Goal: Use online tool/utility: Use online tool/utility

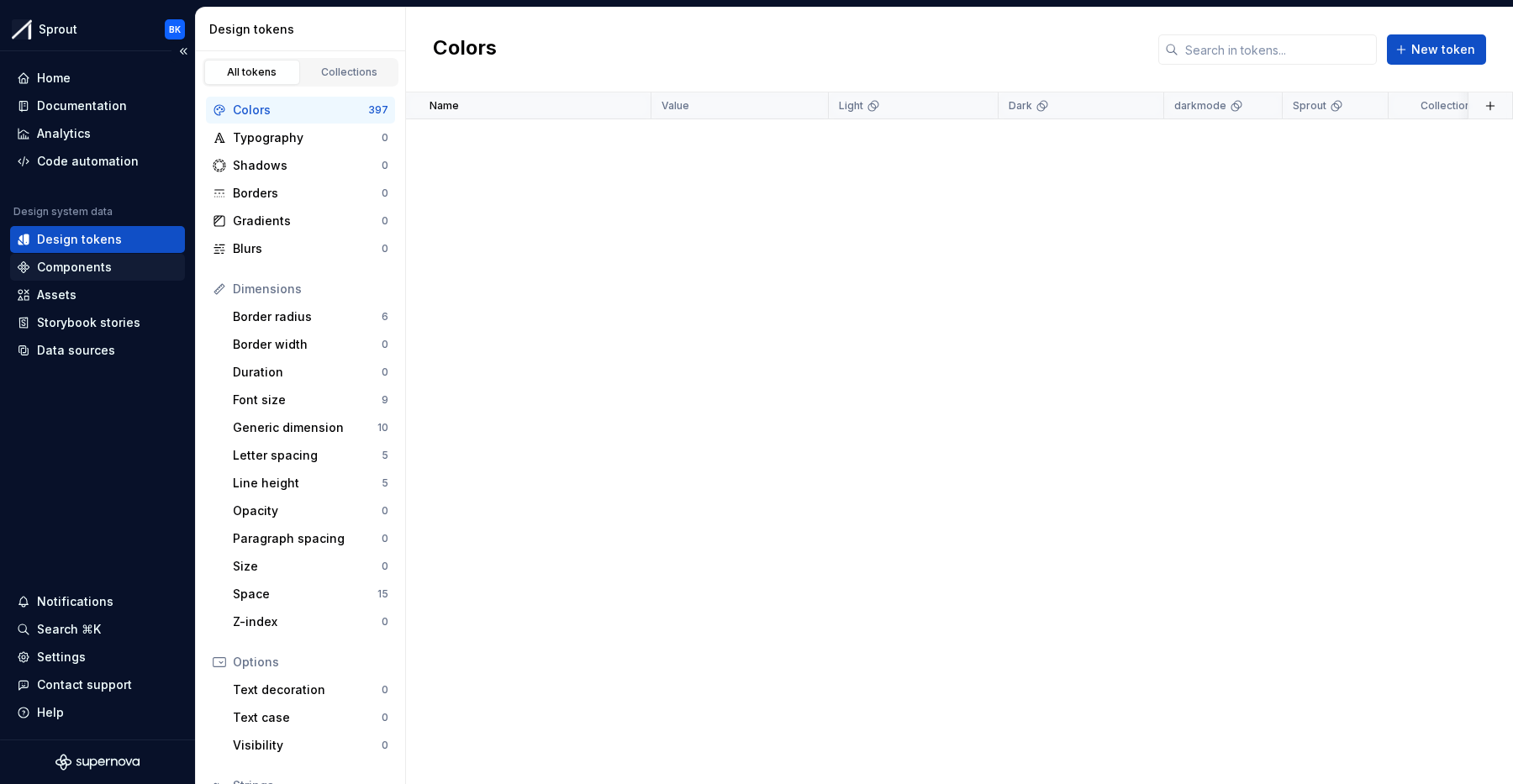
scroll to position [2460, 0]
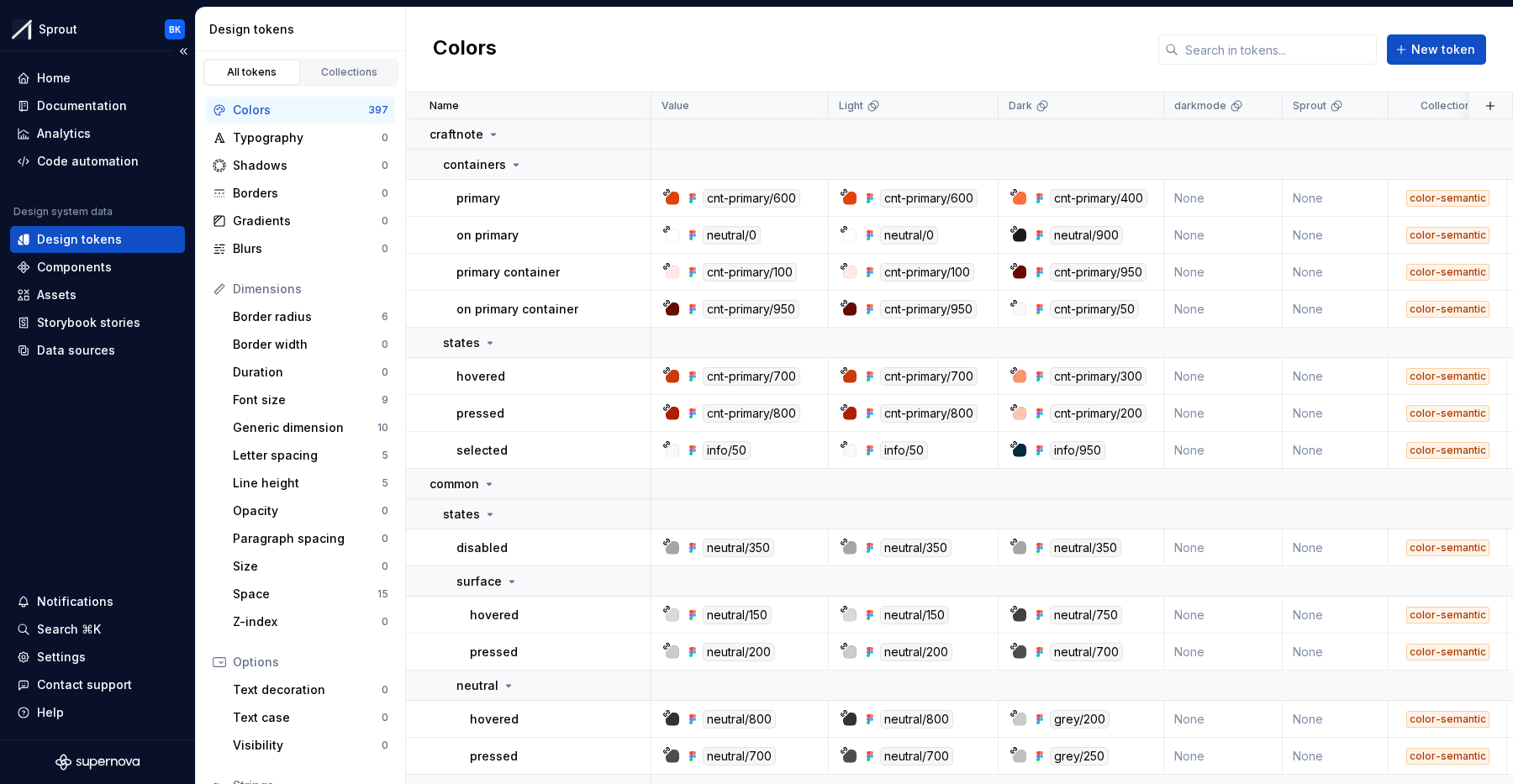
click at [83, 176] on div "Home Documentation Analytics Code automation Design system data Design tokens C…" at bounding box center [98, 214] width 175 height 299
click at [88, 169] on div "Code automation" at bounding box center [88, 161] width 101 height 17
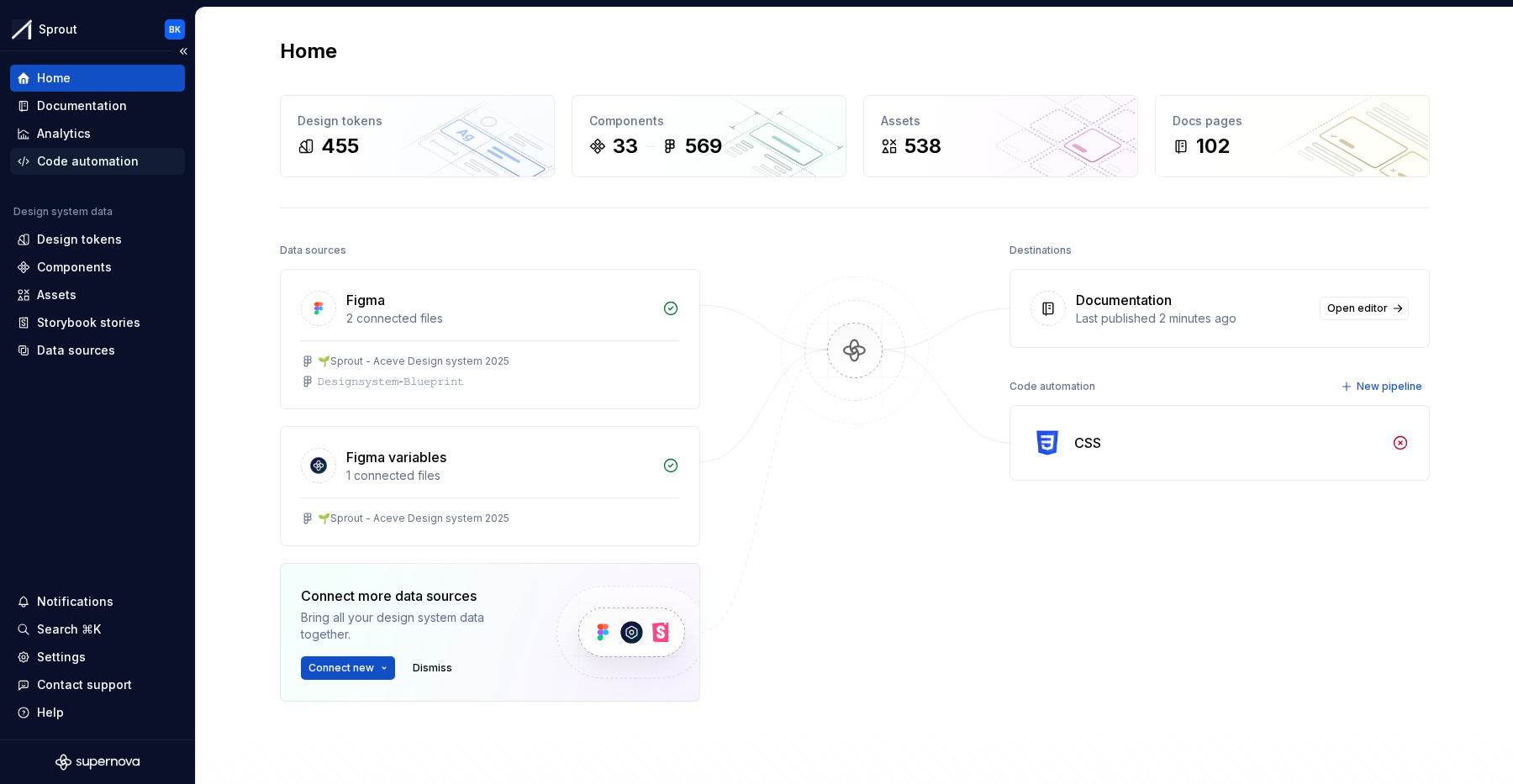
click at [132, 163] on div "Code automation" at bounding box center [88, 161] width 101 height 17
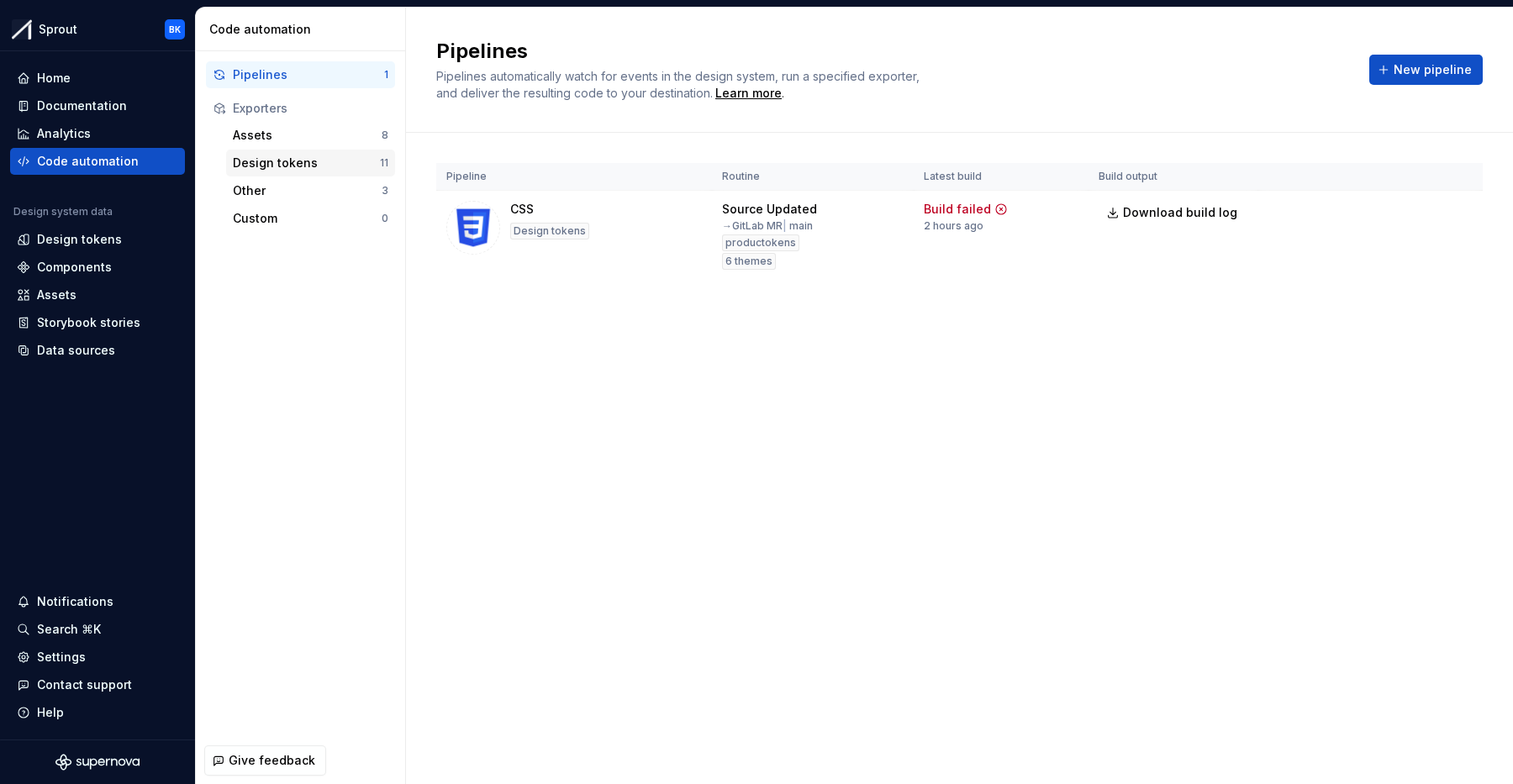
click at [291, 158] on div "Design tokens" at bounding box center [307, 163] width 147 height 17
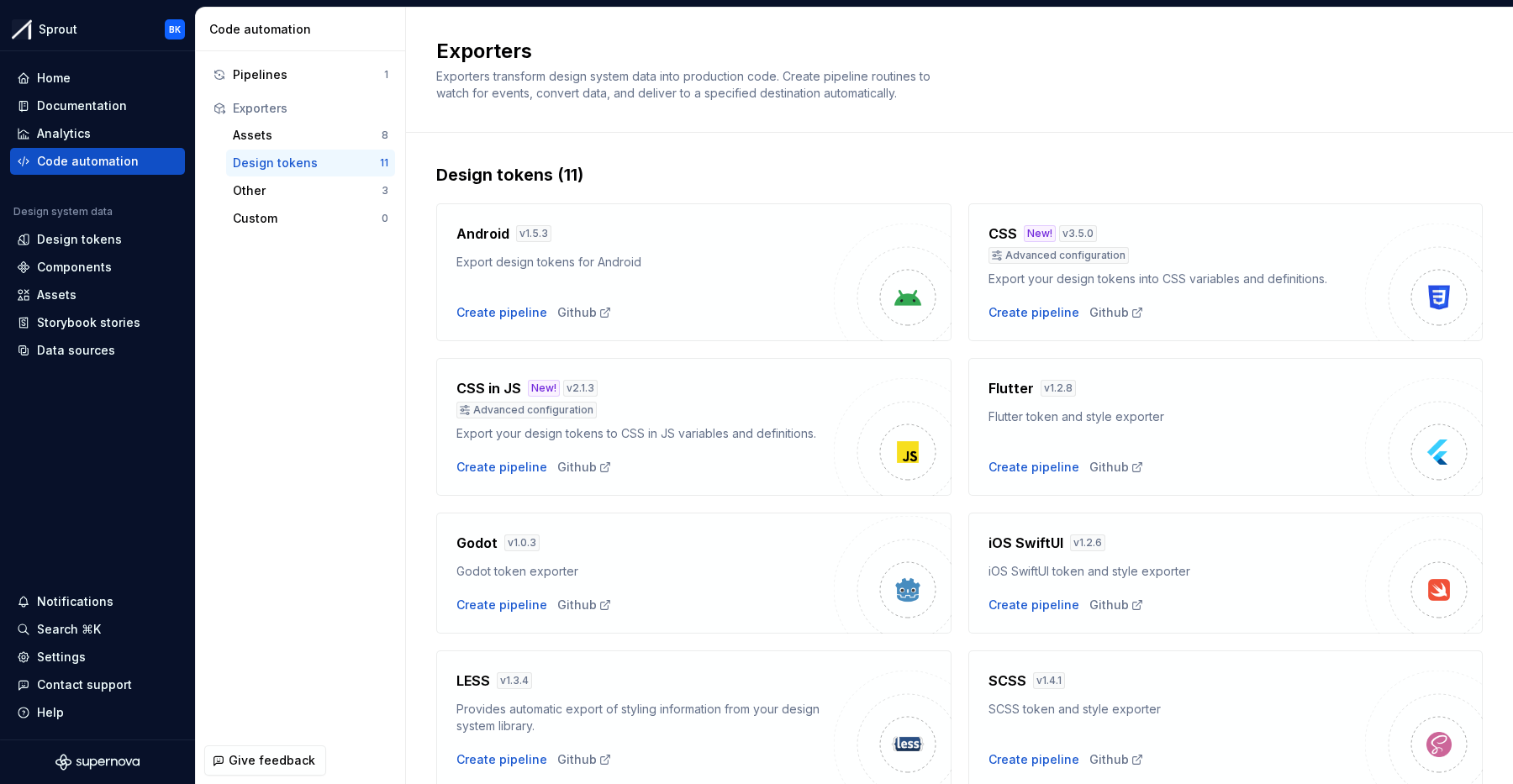
click at [492, 386] on h4 "CSS in JS" at bounding box center [488, 388] width 65 height 20
click at [507, 463] on div "Create pipeline" at bounding box center [501, 467] width 91 height 17
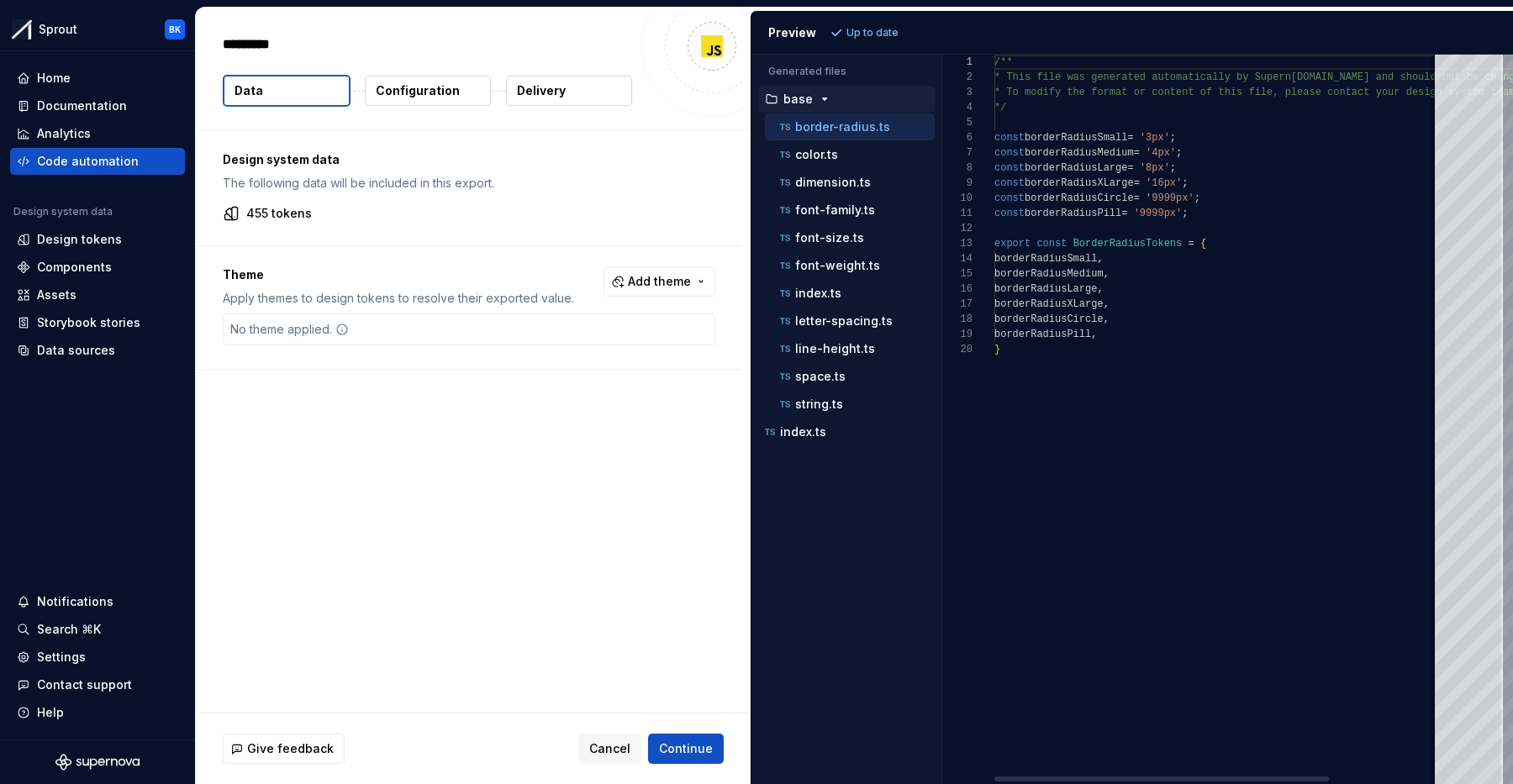
type textarea "*"
click at [836, 151] on p "color.ts" at bounding box center [816, 155] width 43 height 14
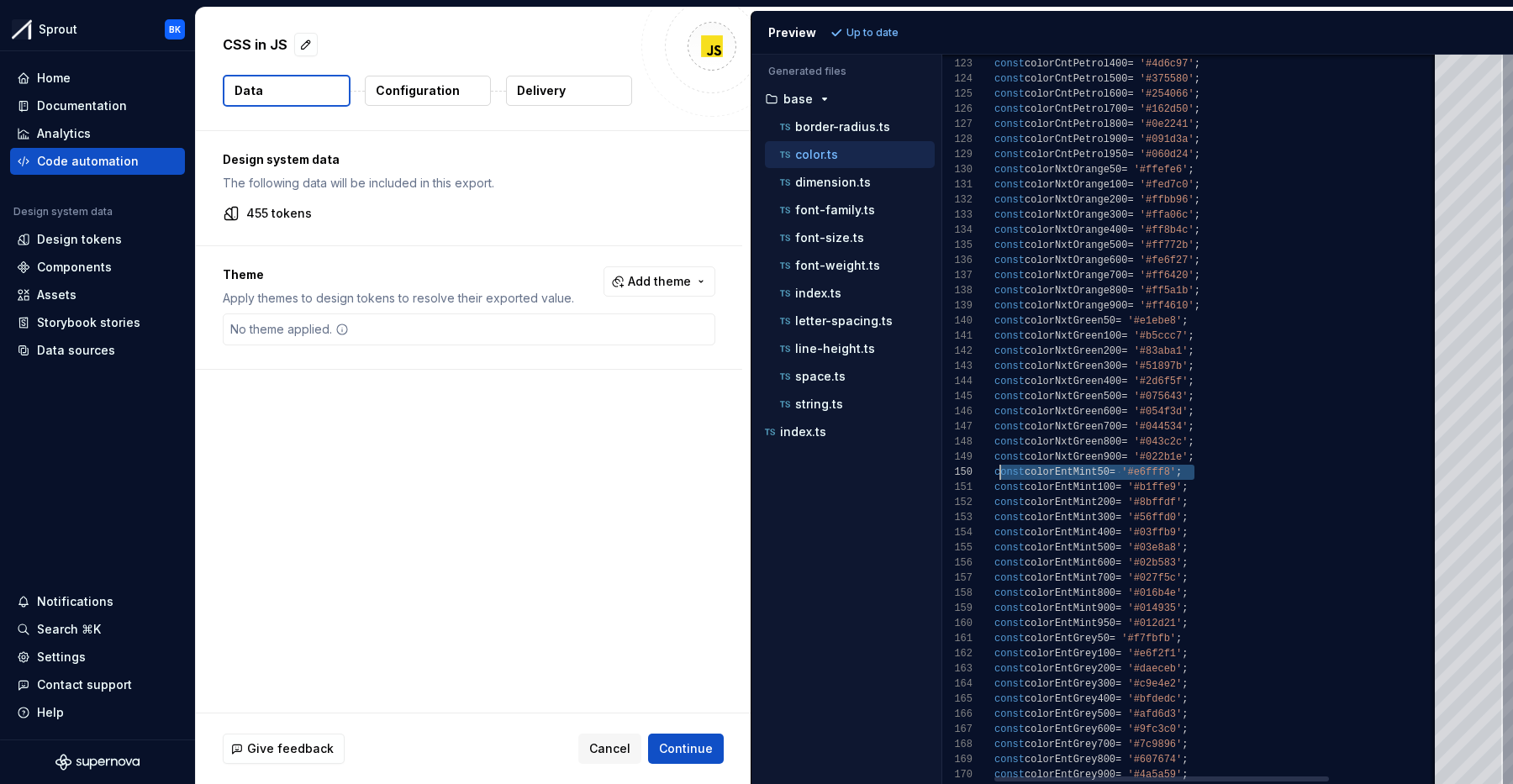
scroll to position [136, 0]
drag, startPoint x: 1193, startPoint y: 473, endPoint x: 989, endPoint y: 473, distance: 204.0
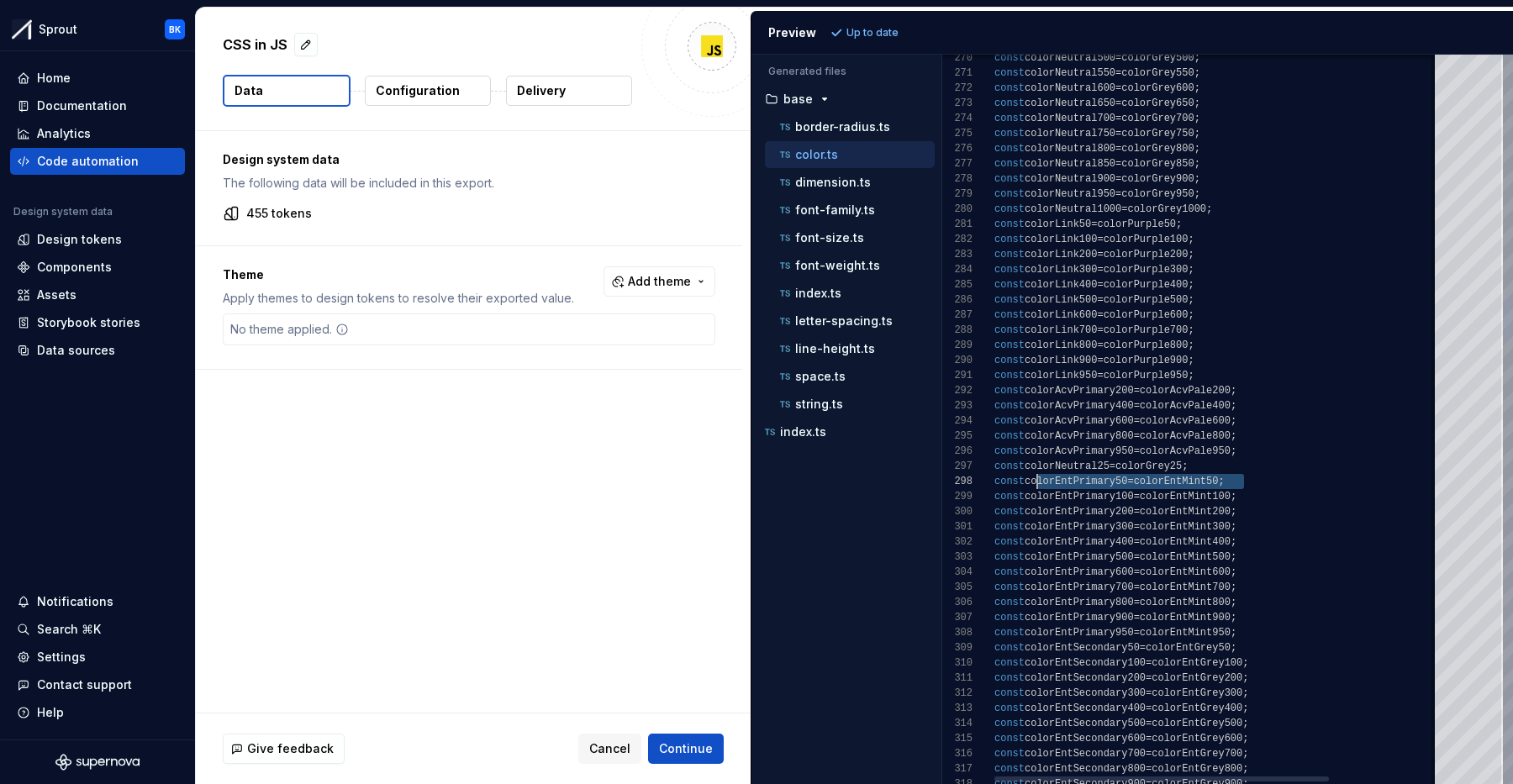
scroll to position [106, 0]
drag, startPoint x: 1247, startPoint y: 478, endPoint x: 969, endPoint y: 480, distance: 278.0
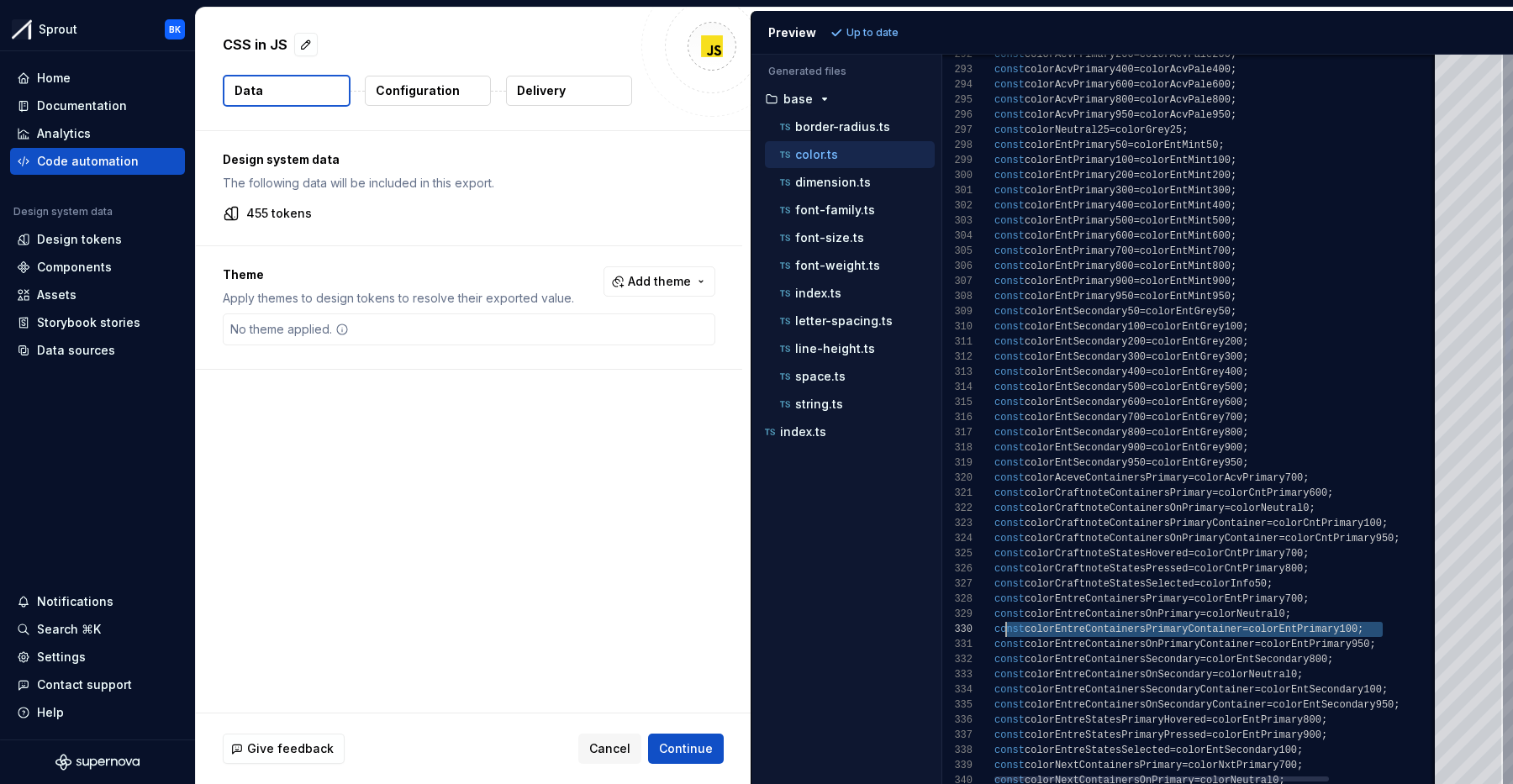
scroll to position [136, 0]
type textarea "**********"
drag, startPoint x: 1362, startPoint y: 626, endPoint x: 992, endPoint y: 631, distance: 370.0
